Goal: Navigation & Orientation: Find specific page/section

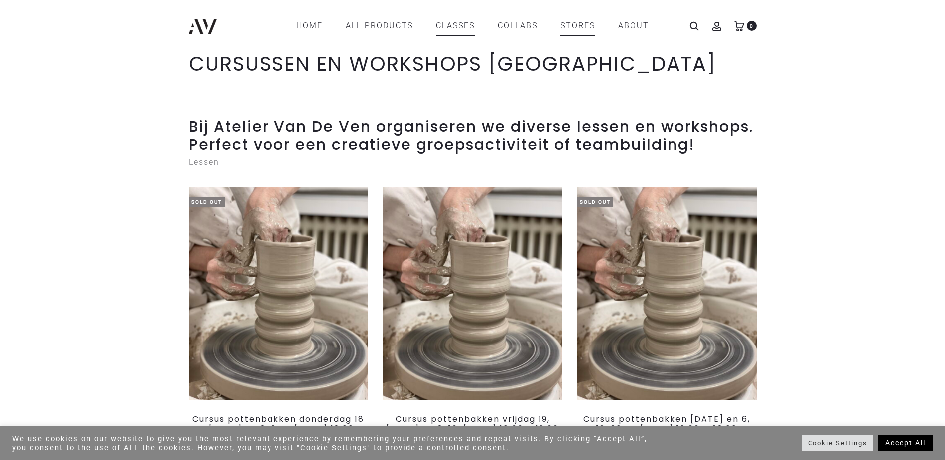
click at [593, 24] on link "STORES" at bounding box center [577, 25] width 35 height 17
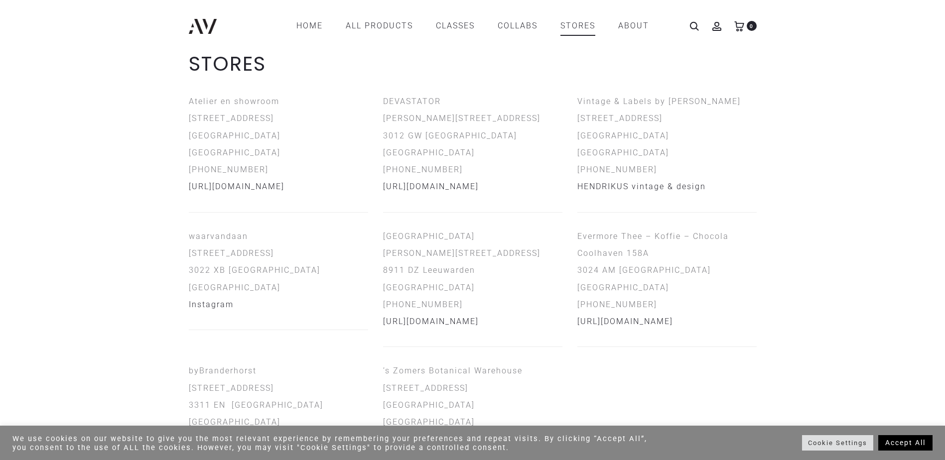
click at [634, 24] on link "ABOUT" at bounding box center [633, 25] width 31 height 17
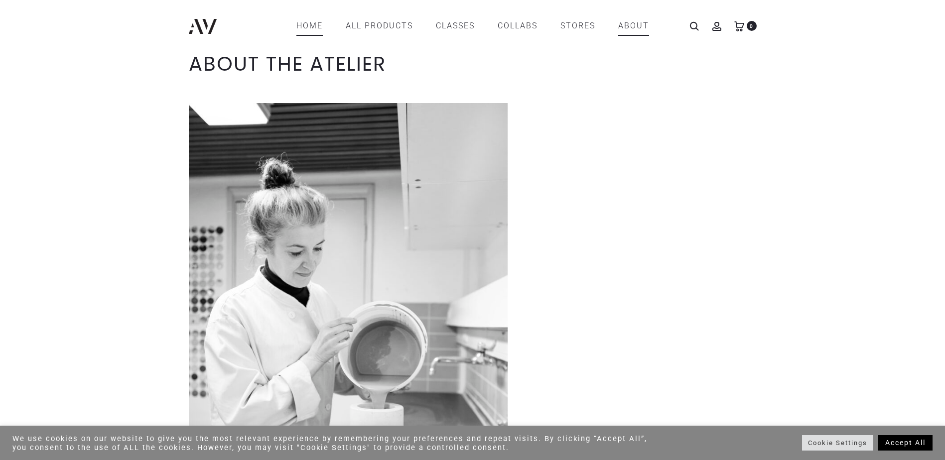
click at [314, 26] on link "Home" at bounding box center [309, 25] width 26 height 17
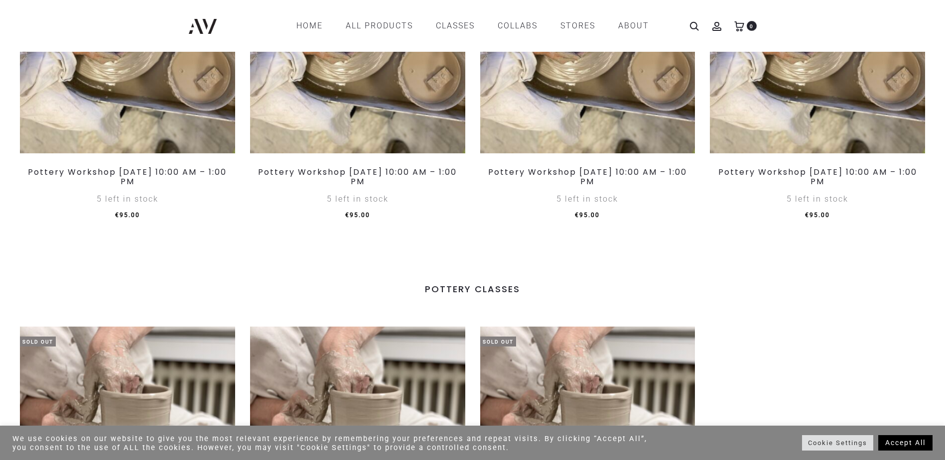
scroll to position [962, 0]
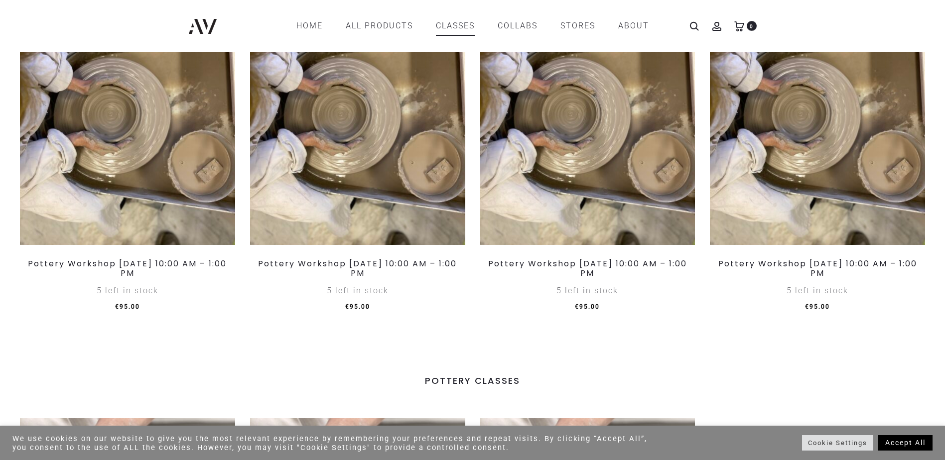
click at [461, 28] on link "CLASSES" at bounding box center [455, 25] width 39 height 17
